Goal: Information Seeking & Learning: Learn about a topic

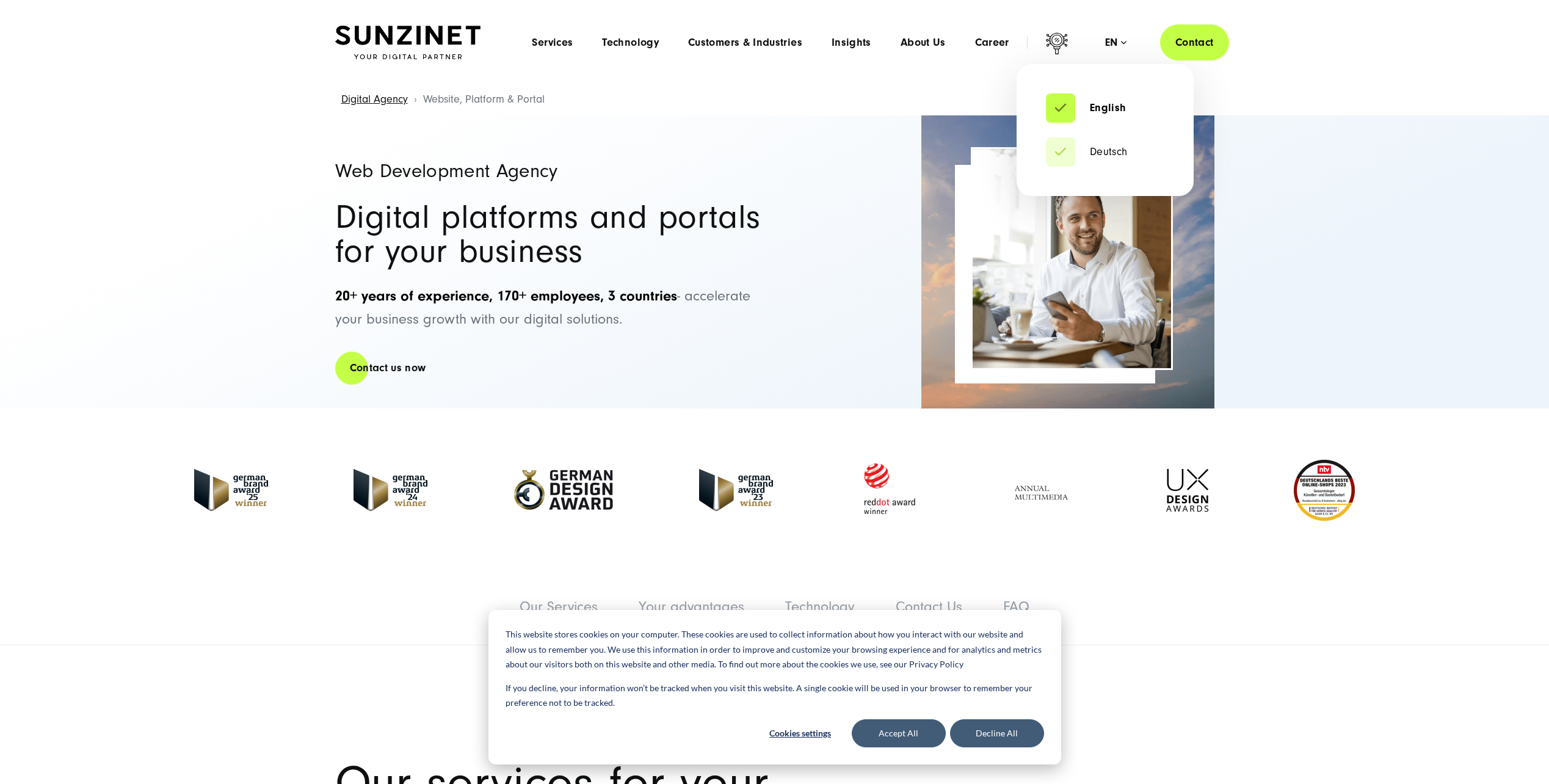
click at [1105, 48] on div "en" at bounding box center [1116, 43] width 21 height 12
click at [1092, 158] on link "Deutsch" at bounding box center [1087, 152] width 82 height 12
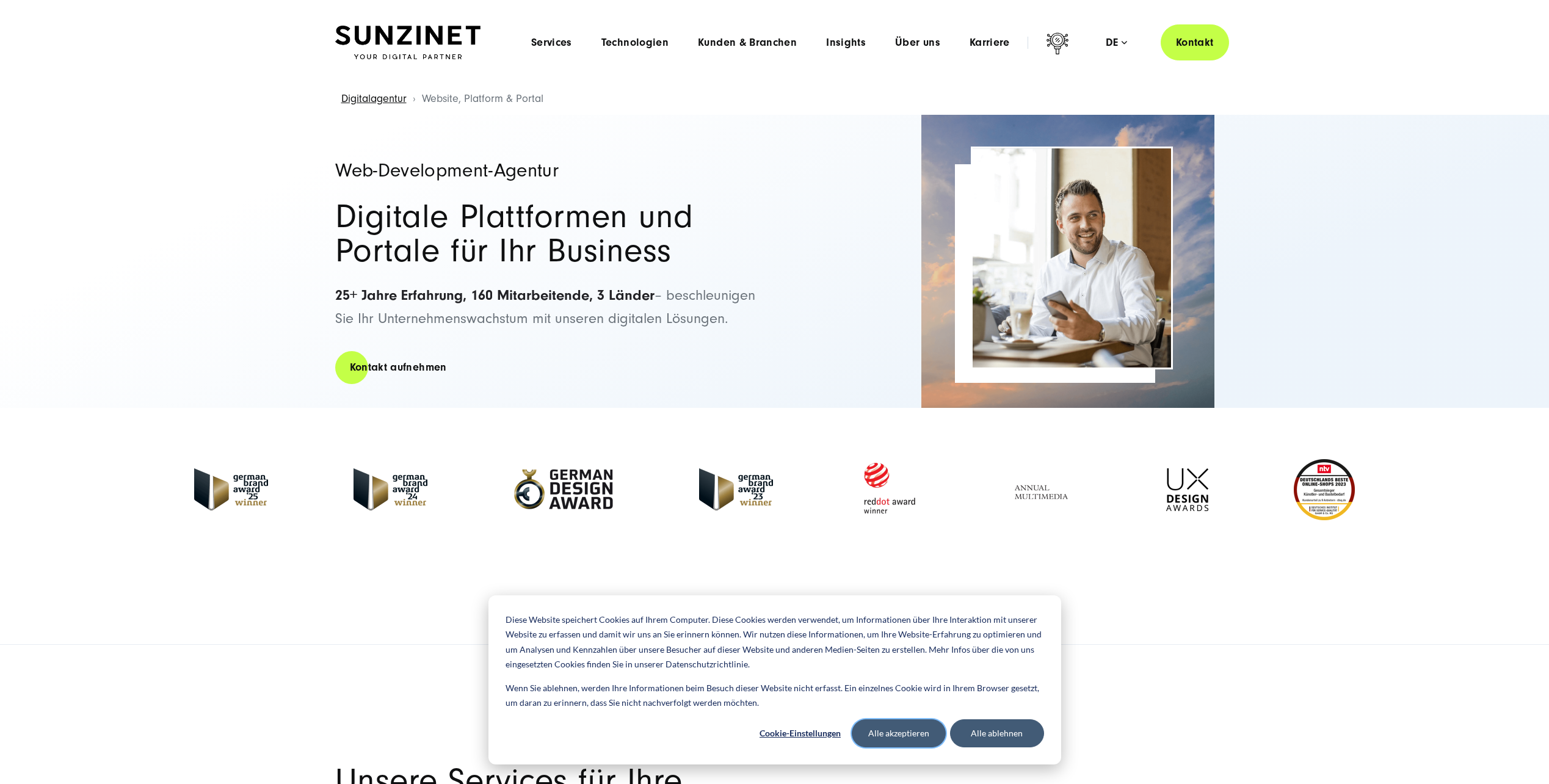
click at [910, 731] on button "Alle akzeptieren" at bounding box center [899, 733] width 94 height 28
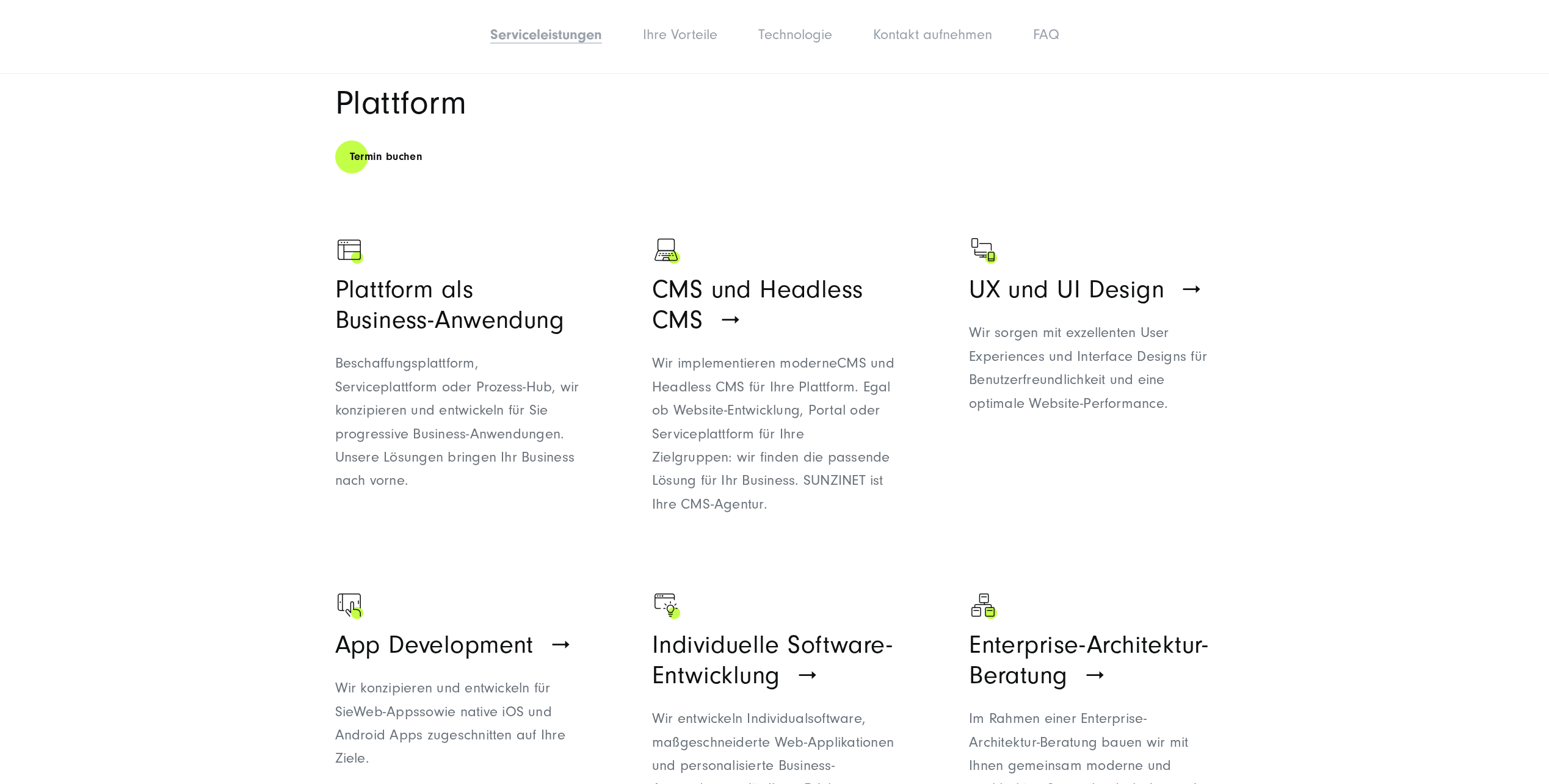
scroll to position [733, 0]
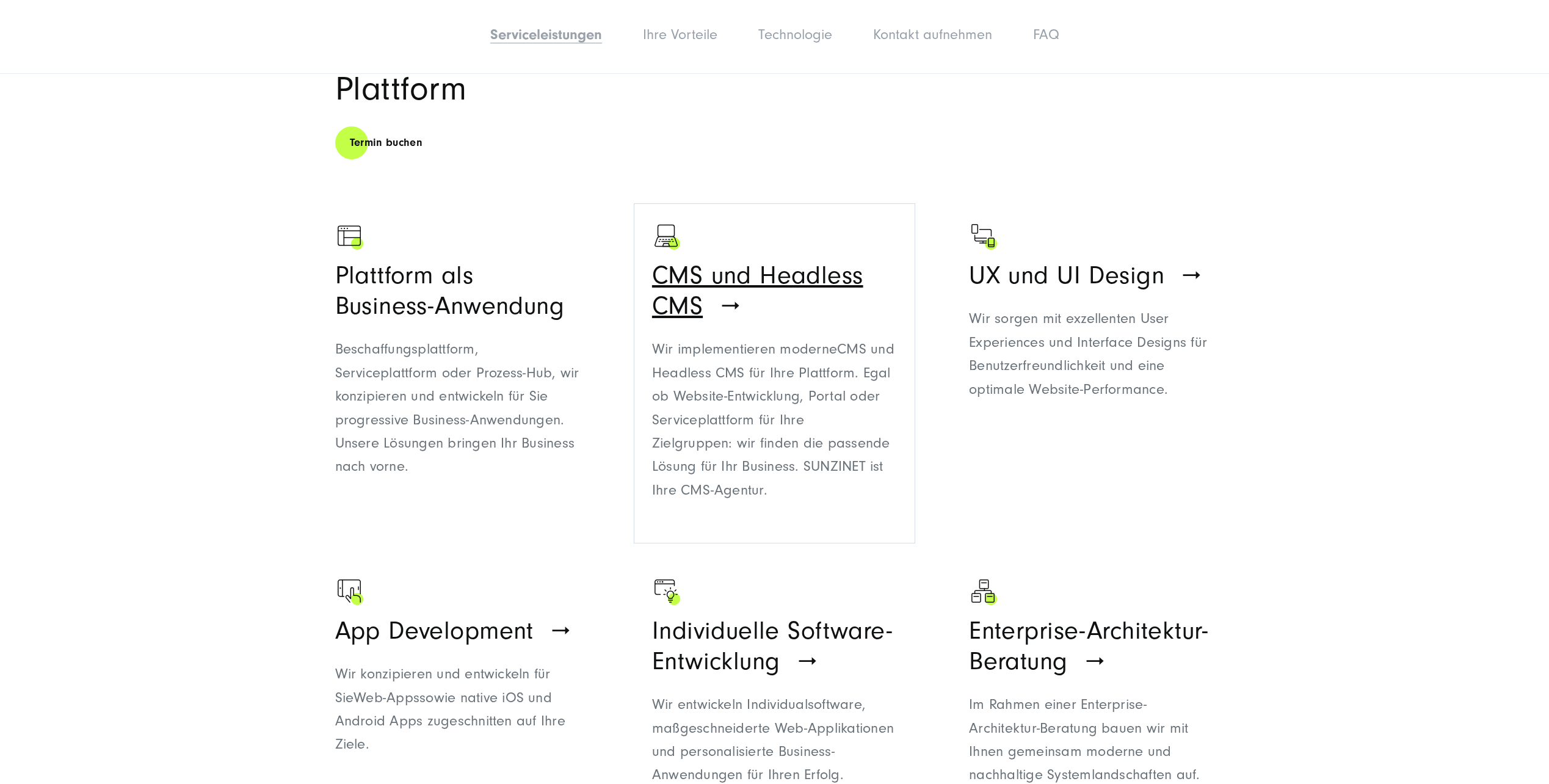
click at [731, 497] on span "CMS und Headless CMS für Ihre Plattform. Egal ob Website-Entwicklung, Portal od…" at bounding box center [773, 419] width 242 height 157
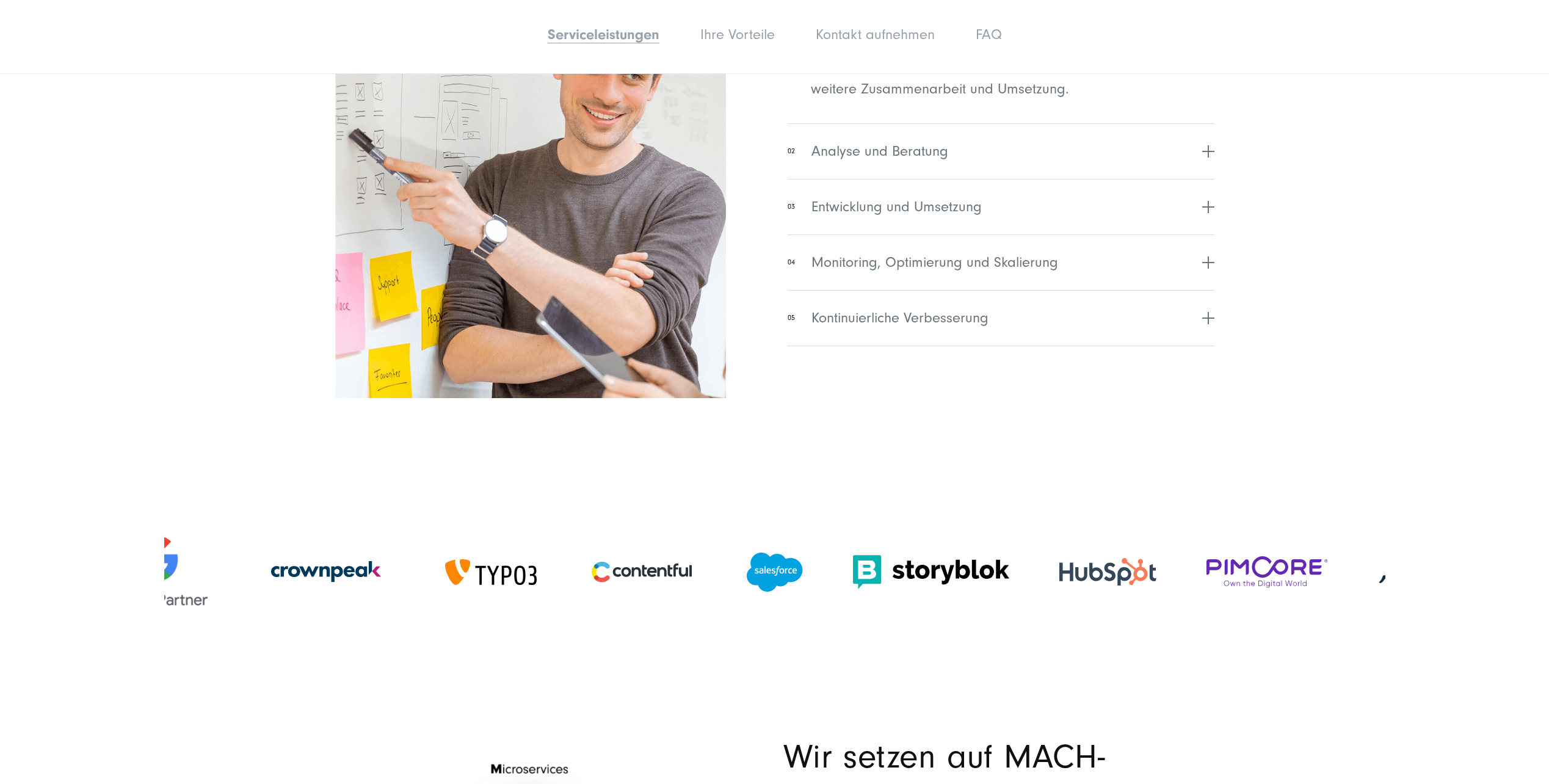
scroll to position [2808, 0]
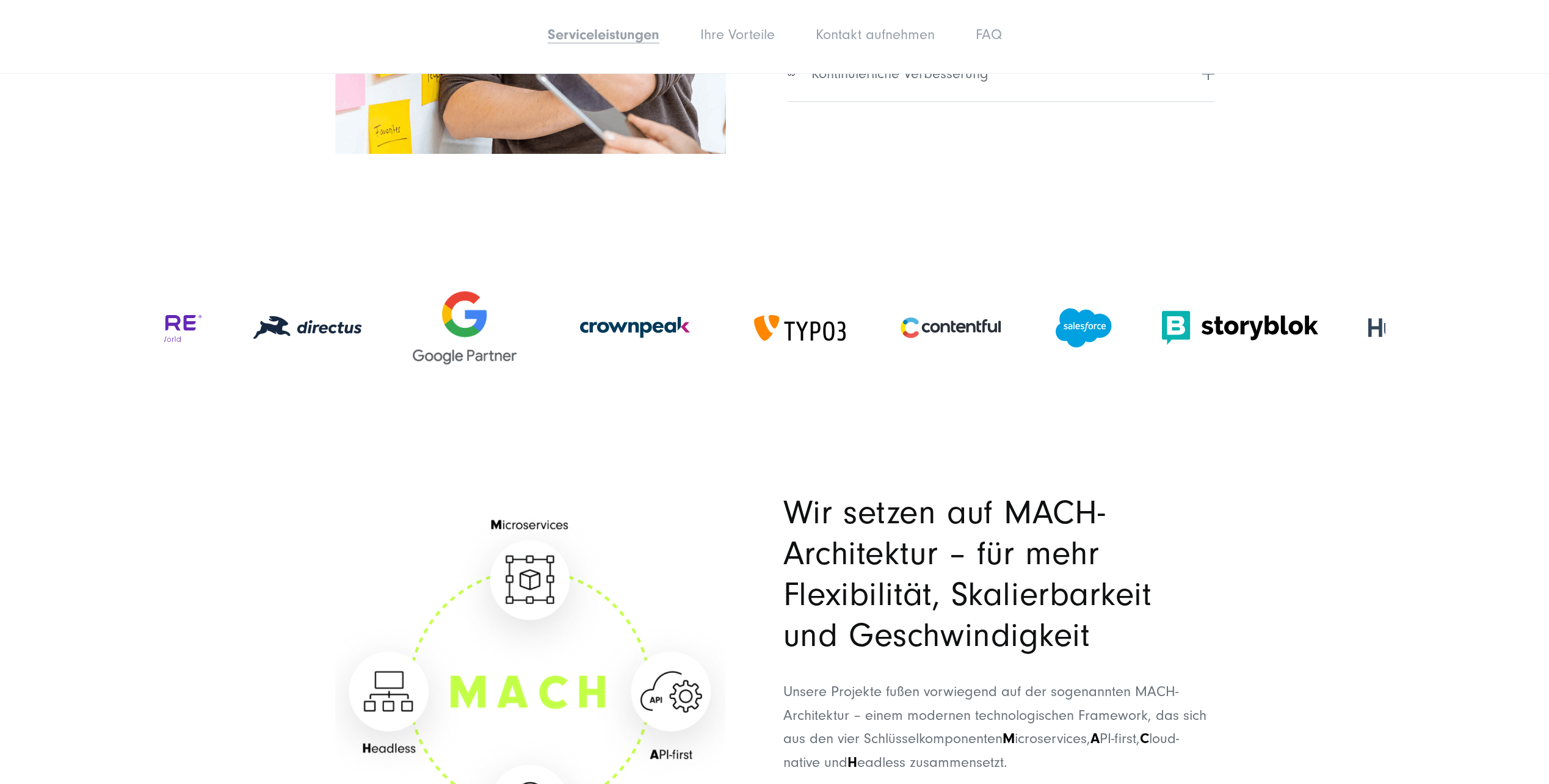
drag, startPoint x: 1375, startPoint y: 354, endPoint x: 224, endPoint y: 365, distance: 1151.1
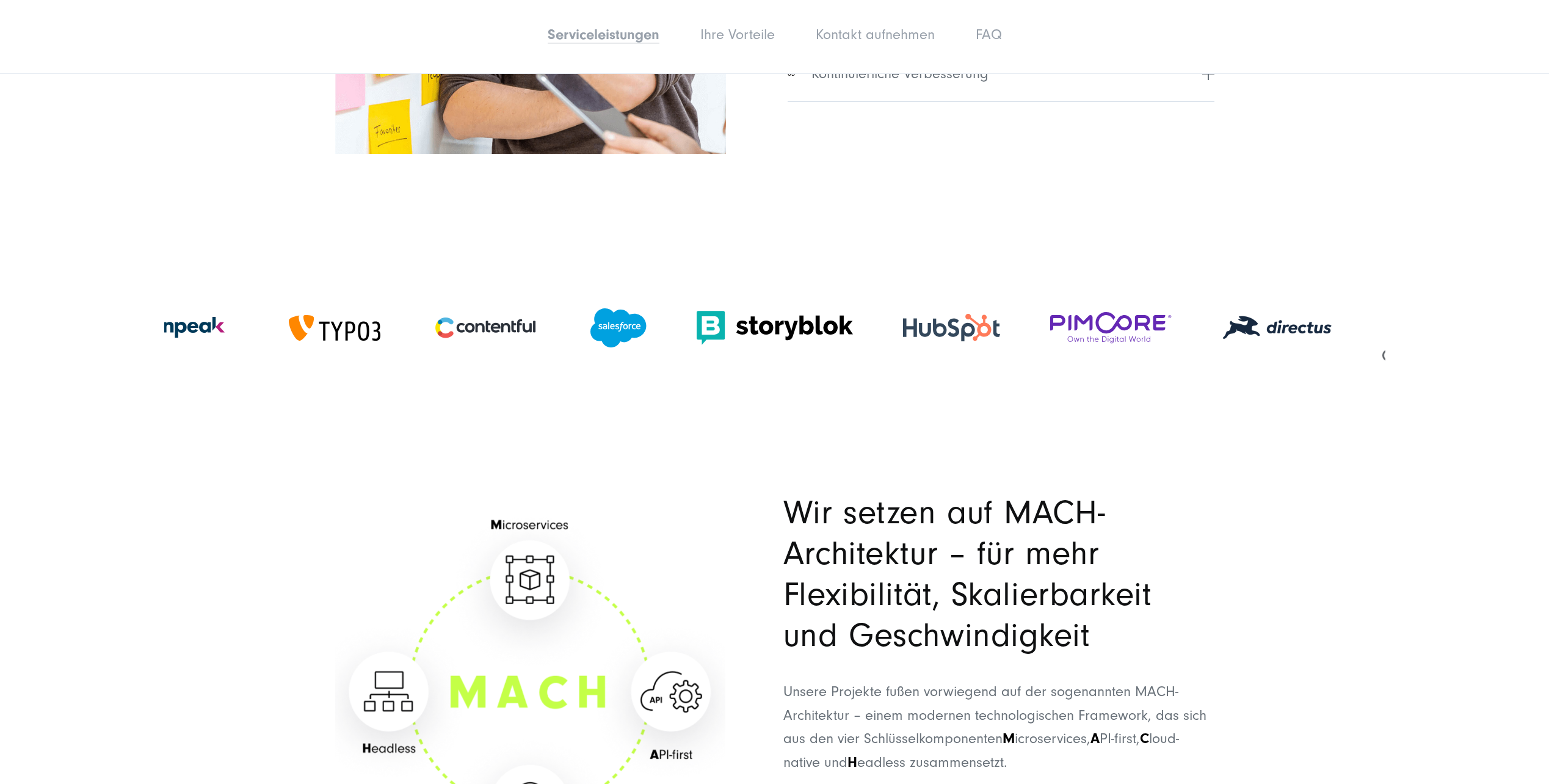
click at [190, 356] on img at bounding box center [170, 327] width 138 height 138
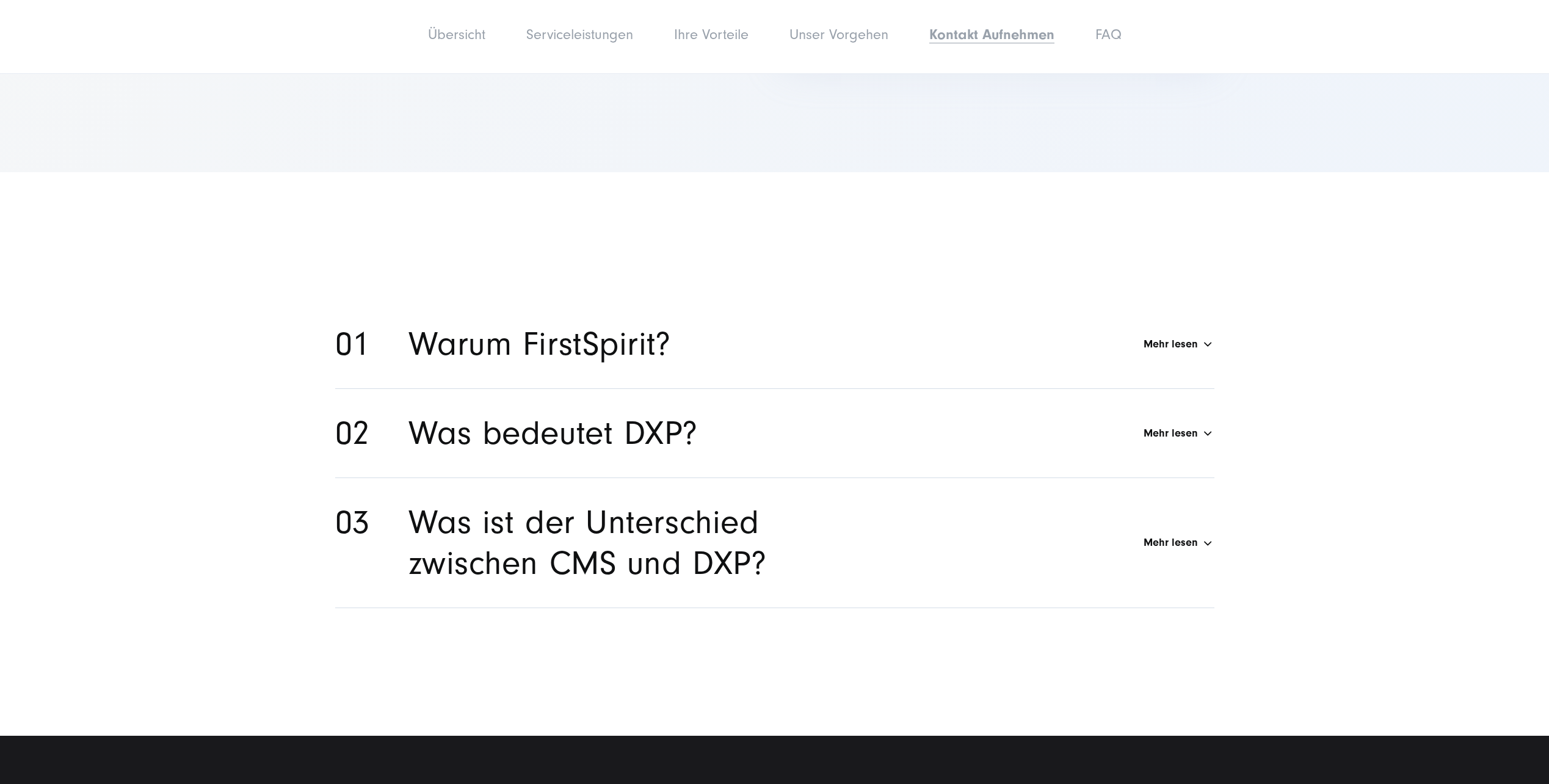
scroll to position [5799, 0]
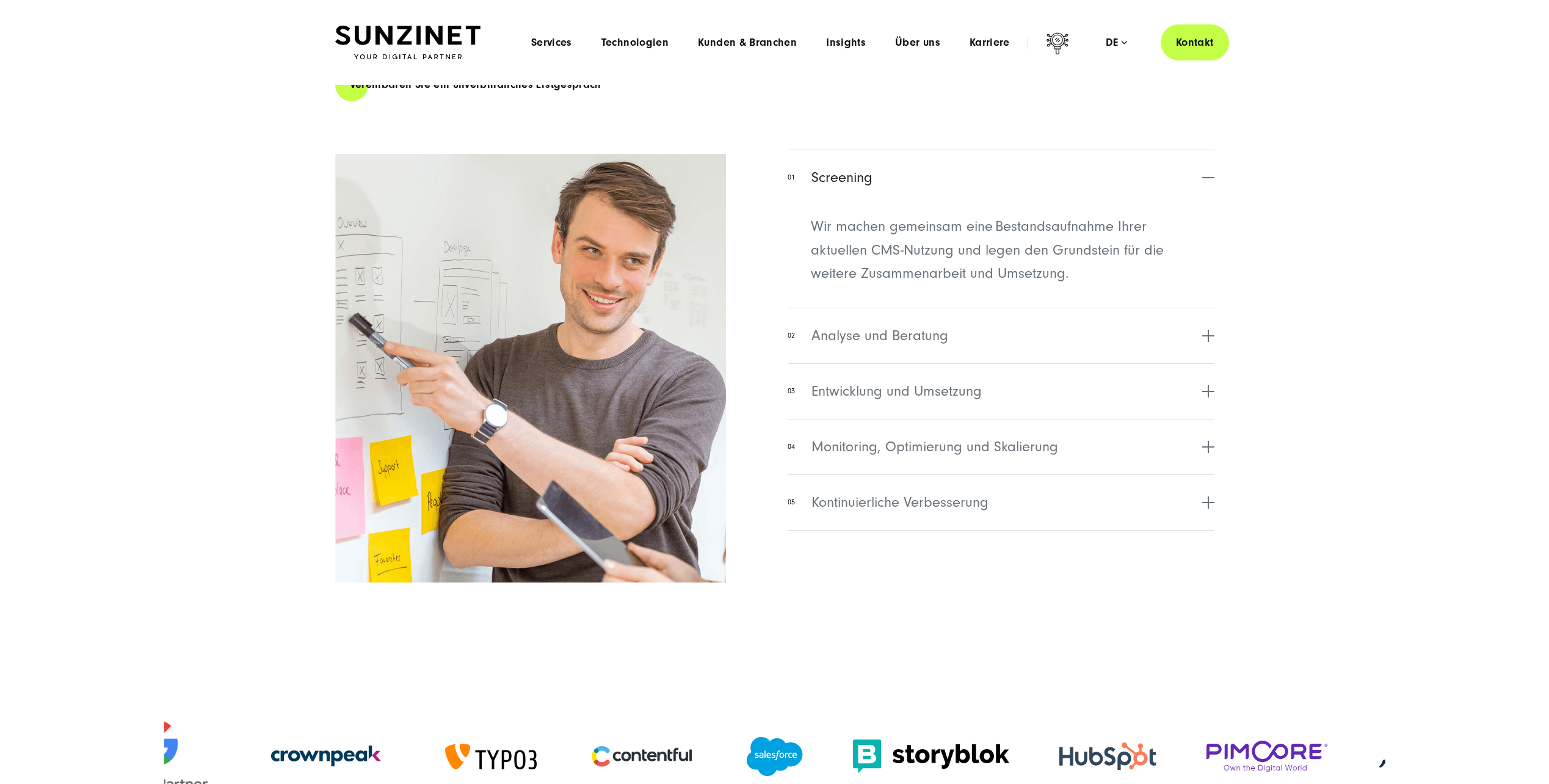
scroll to position [2808, 0]
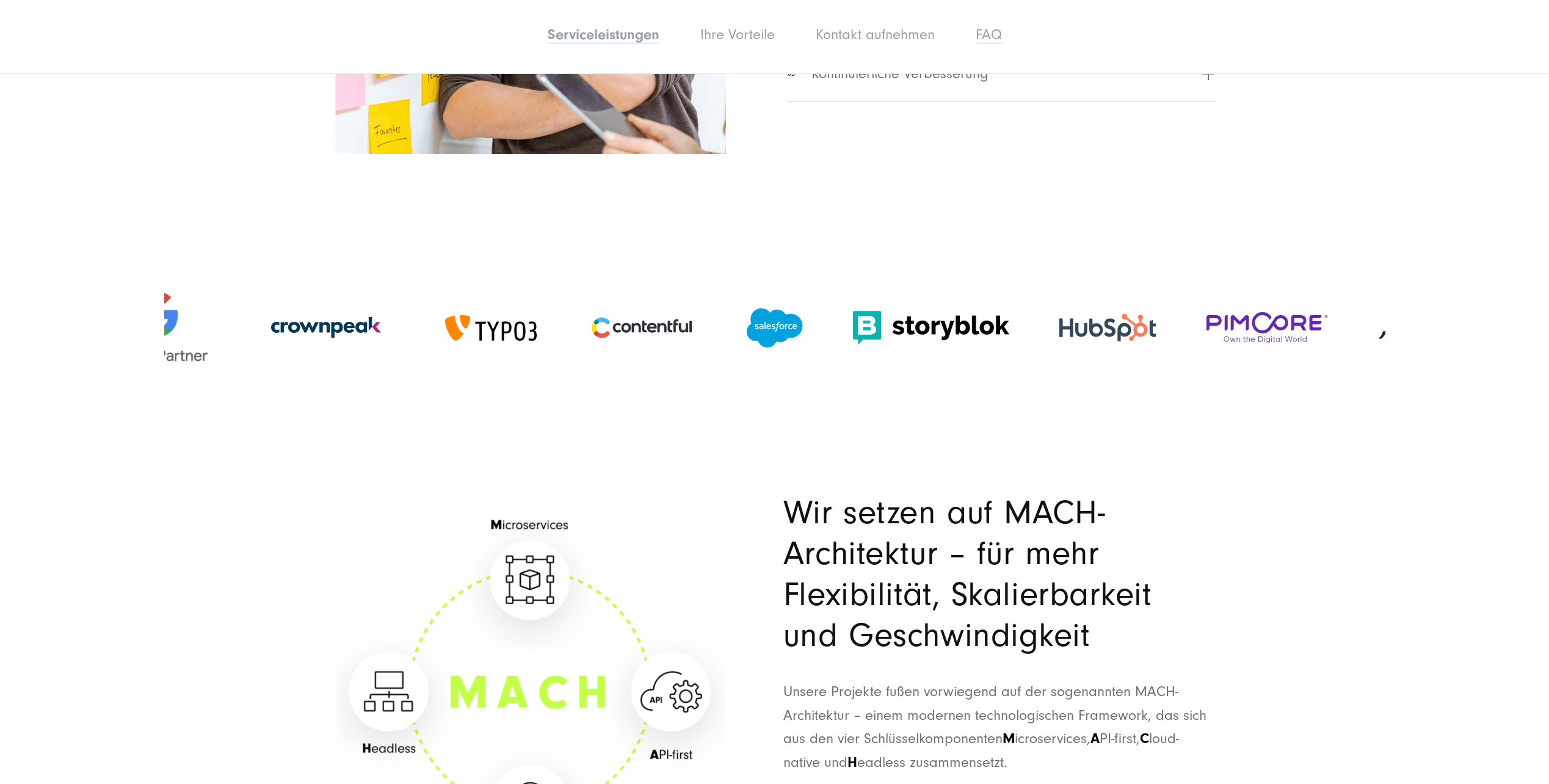
click at [995, 38] on link "FAQ" at bounding box center [989, 34] width 26 height 17
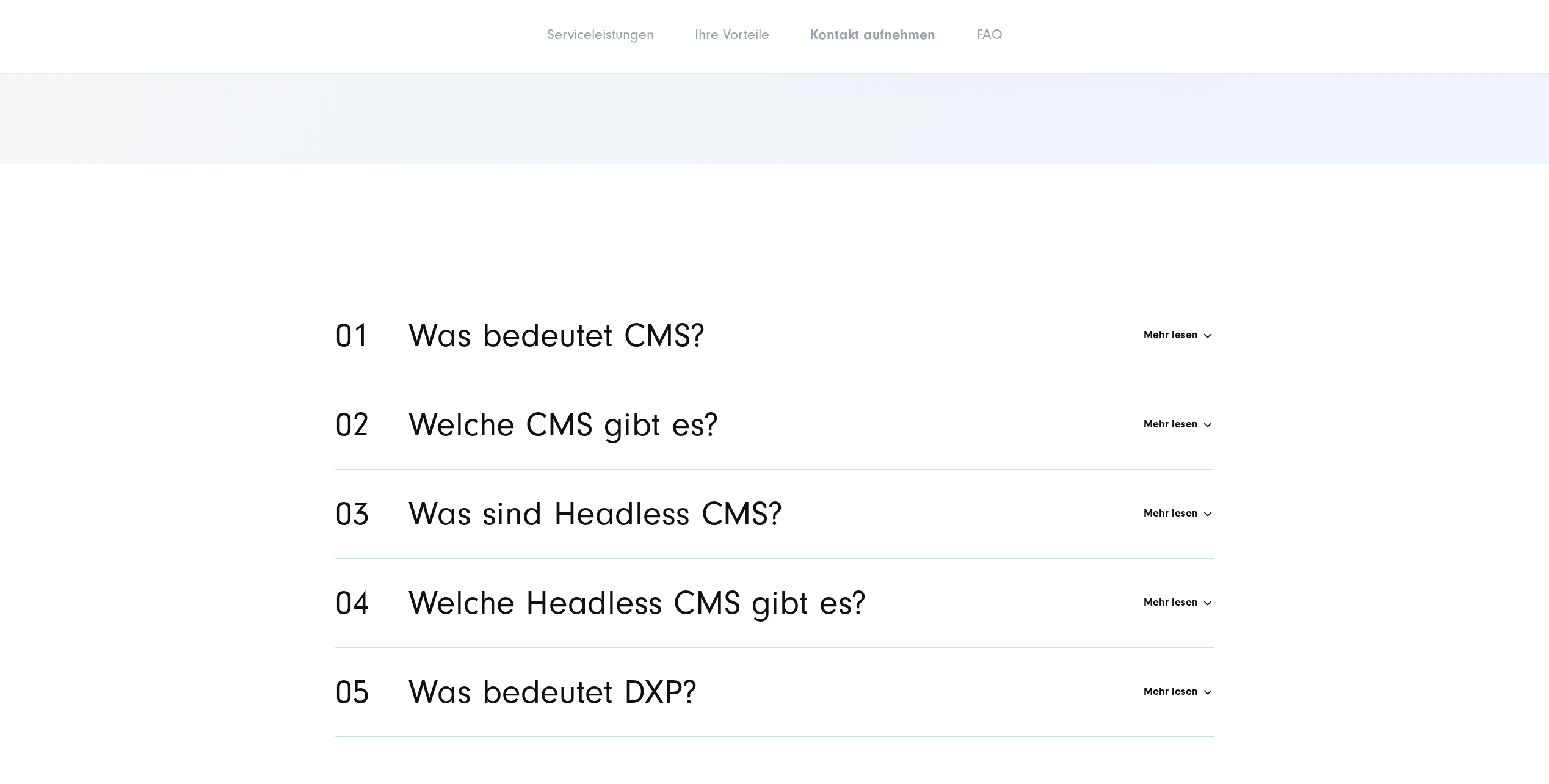
scroll to position [7280, 0]
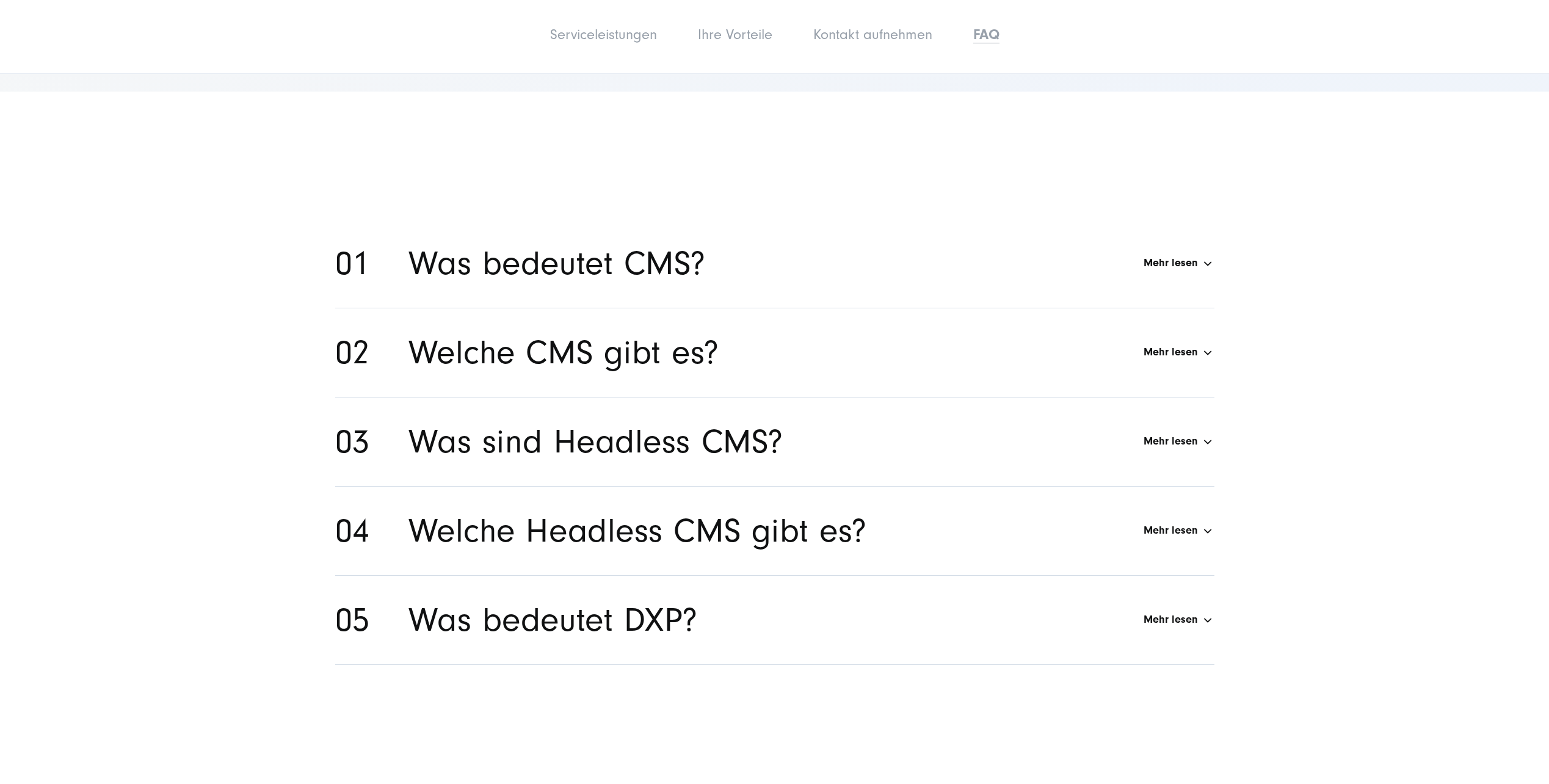
click at [816, 332] on div "Welche CMS gibt es? Mehr lesen" at bounding box center [812, 352] width 806 height 41
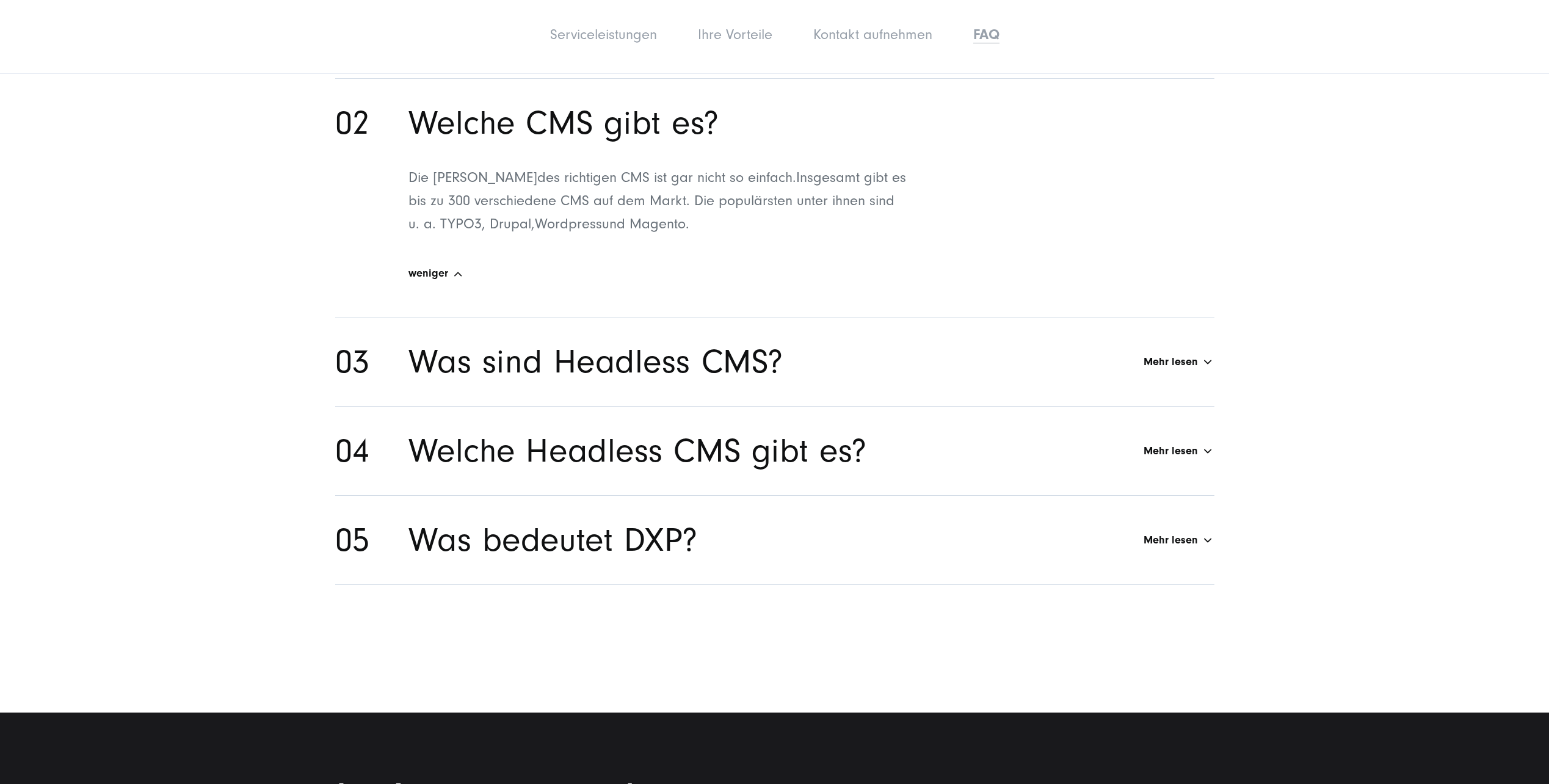
scroll to position [7524, 0]
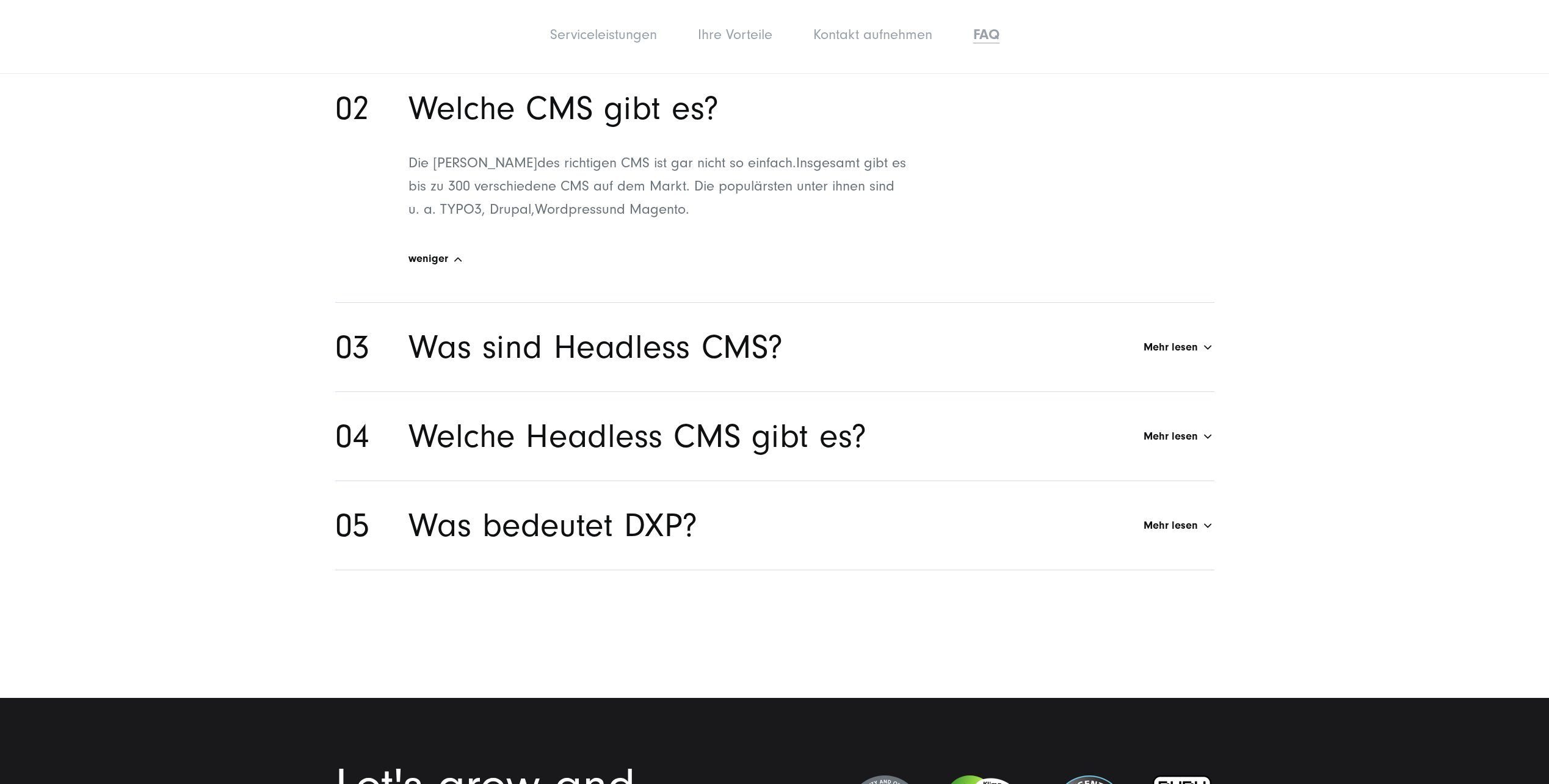
click at [614, 420] on h2 "Welche Headless CMS gibt es?" at bounding box center [638, 436] width 459 height 41
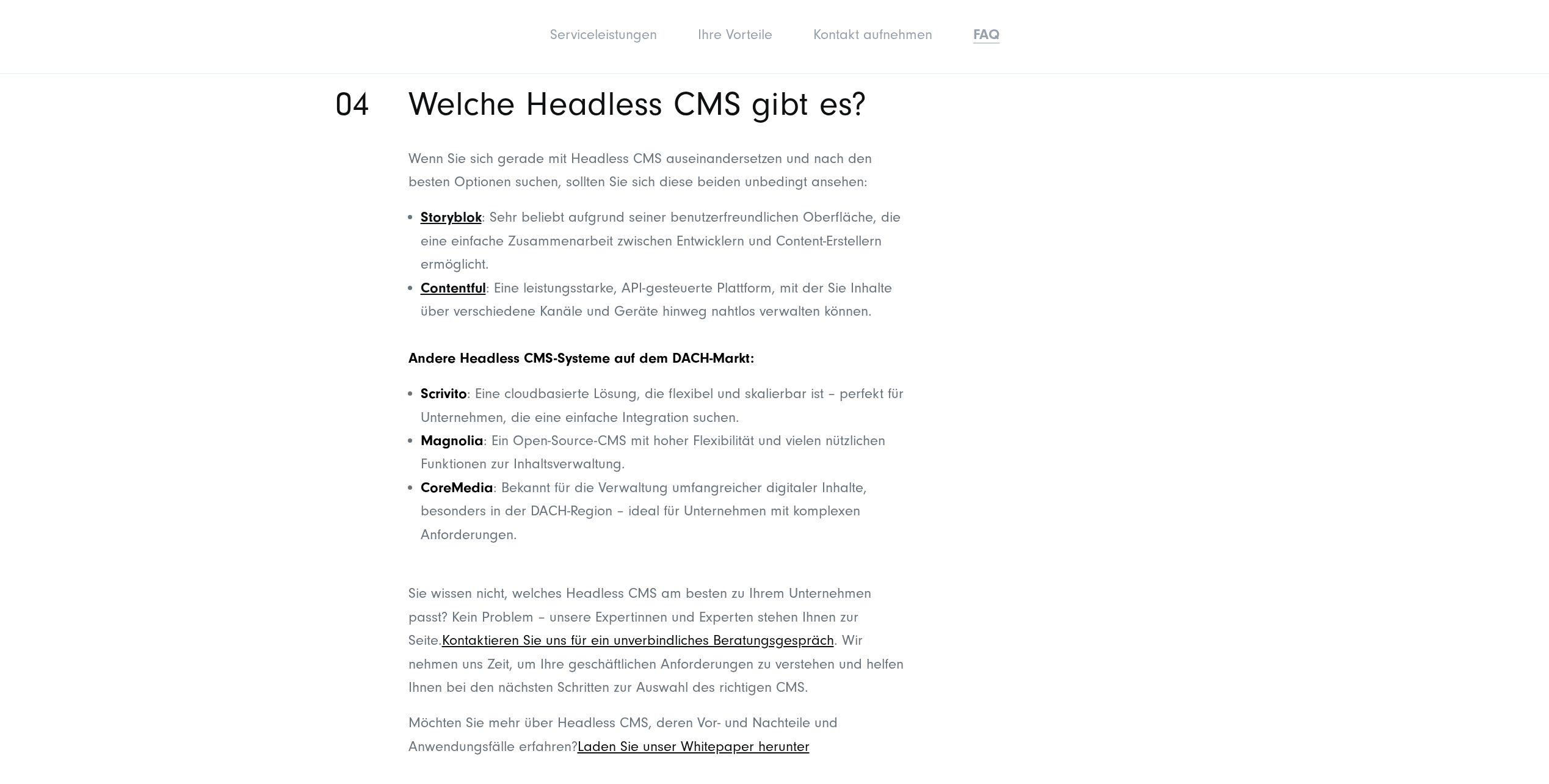
scroll to position [7707, 0]
click at [479, 479] on strong "CoreMedia" at bounding box center [457, 487] width 73 height 17
